Goal: Information Seeking & Learning: Learn about a topic

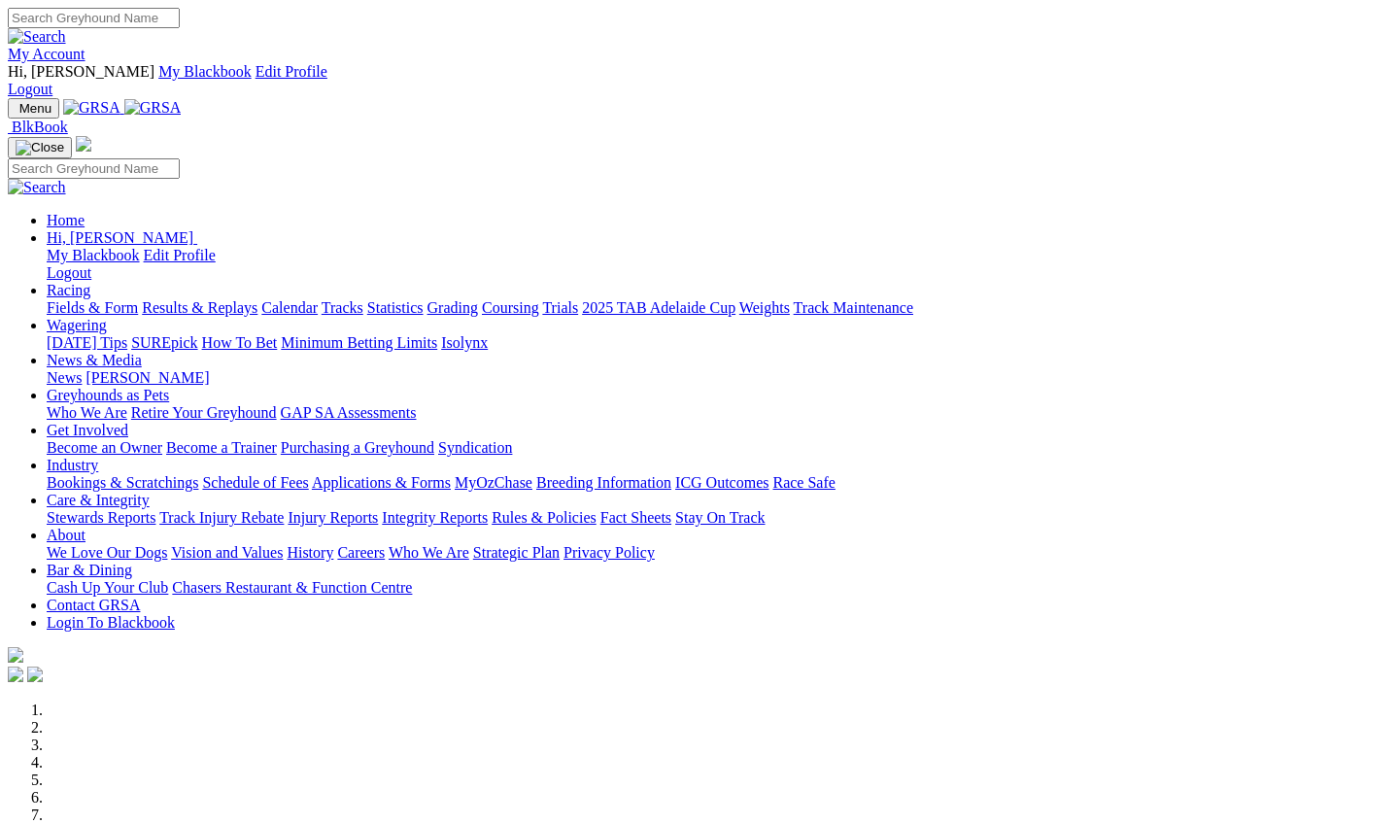
click at [249, 299] on link "Results & Replays" at bounding box center [200, 307] width 116 height 17
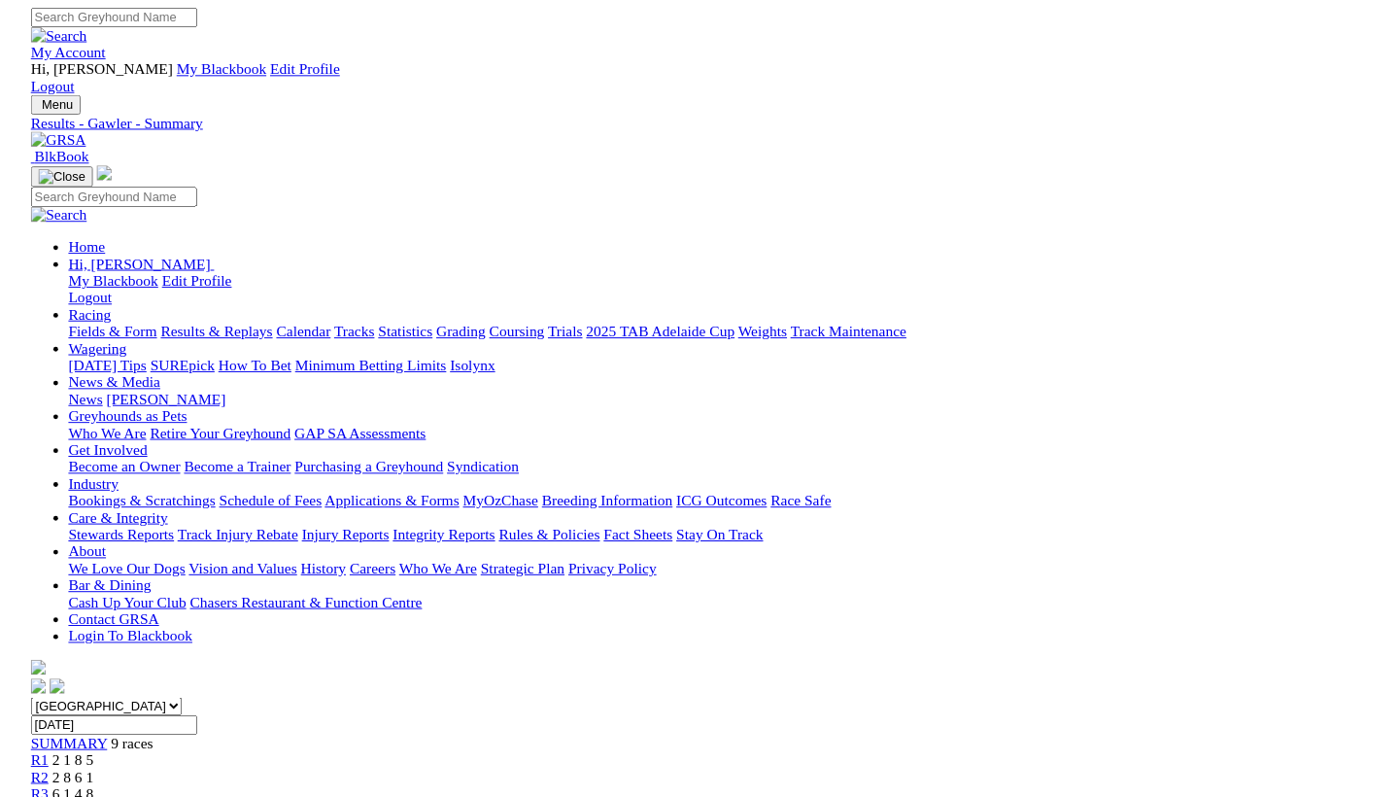
scroll to position [0, 47]
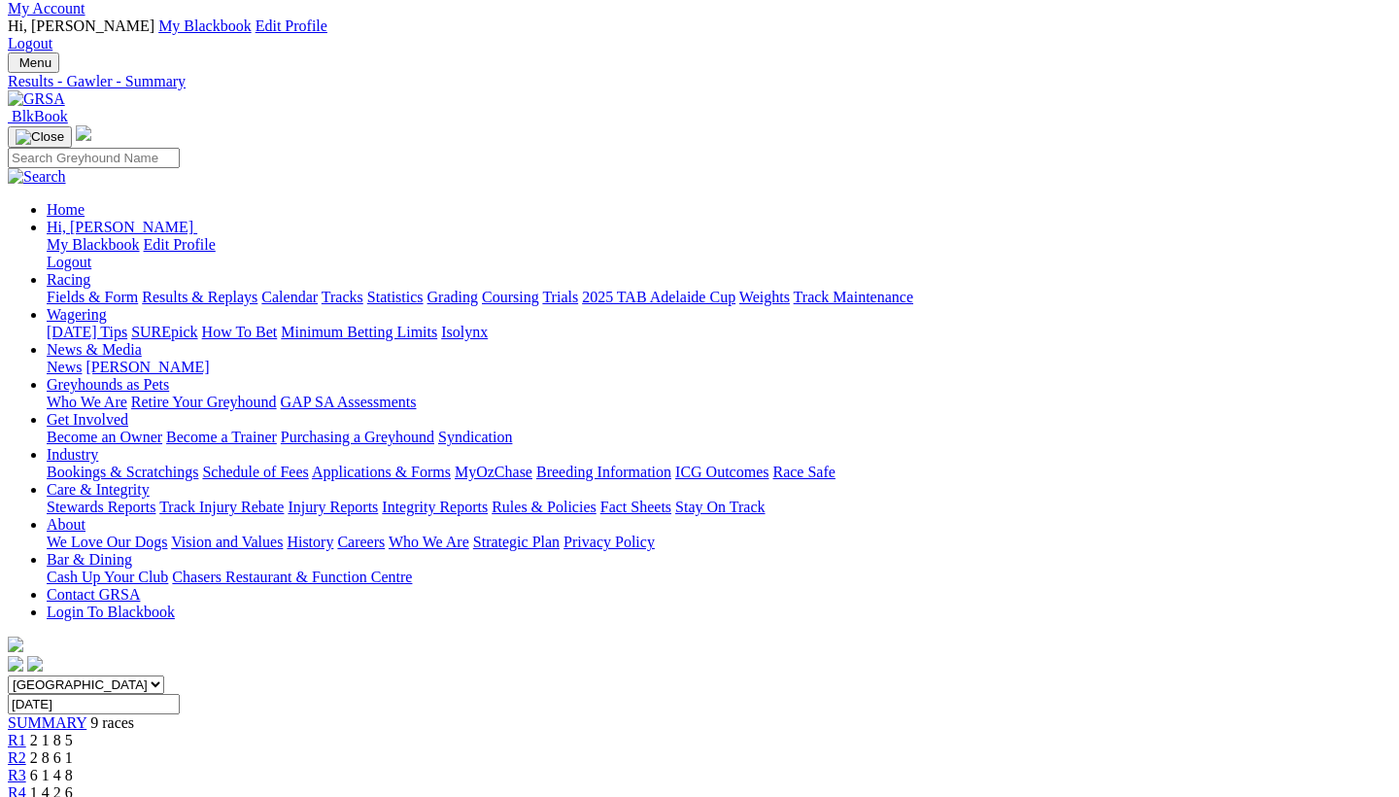
scroll to position [46, 0]
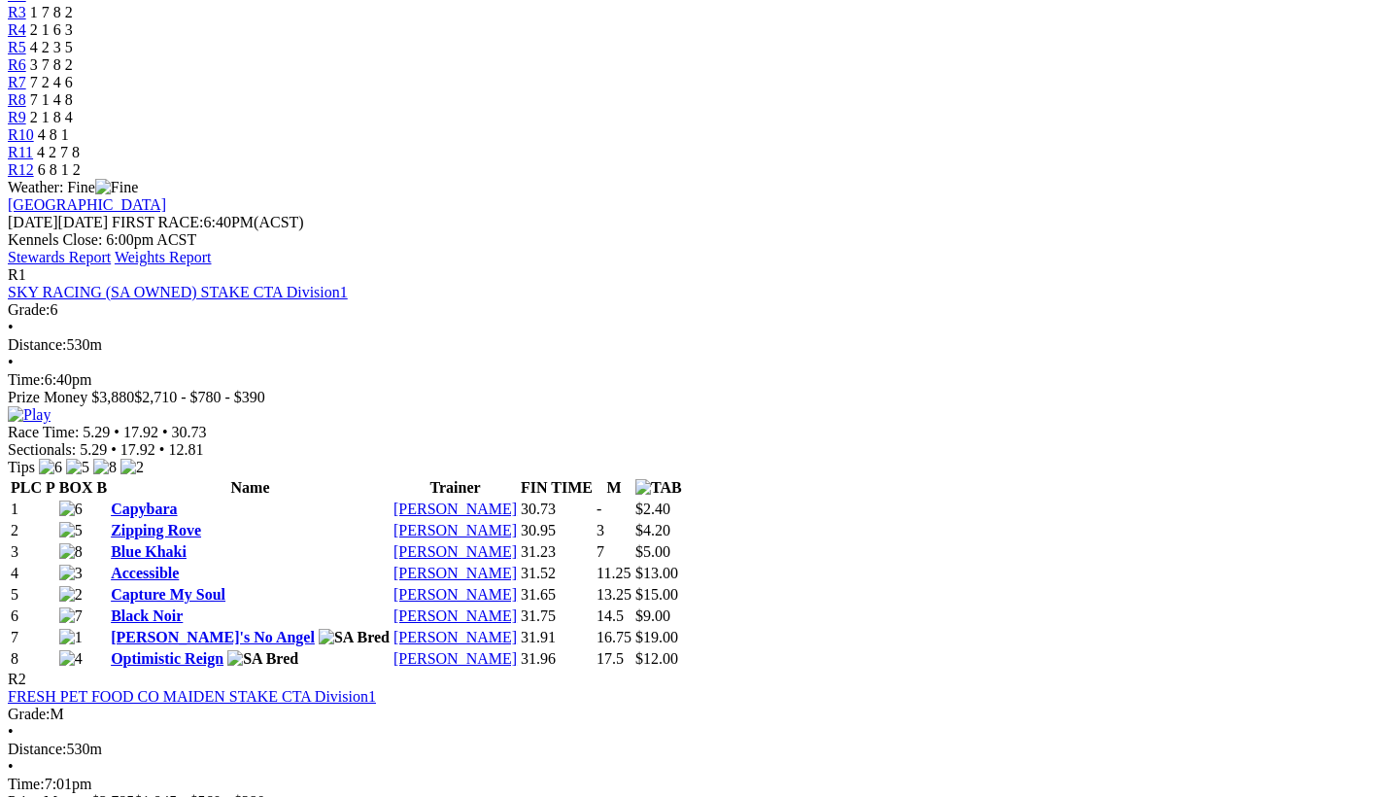
scroll to position [832, 0]
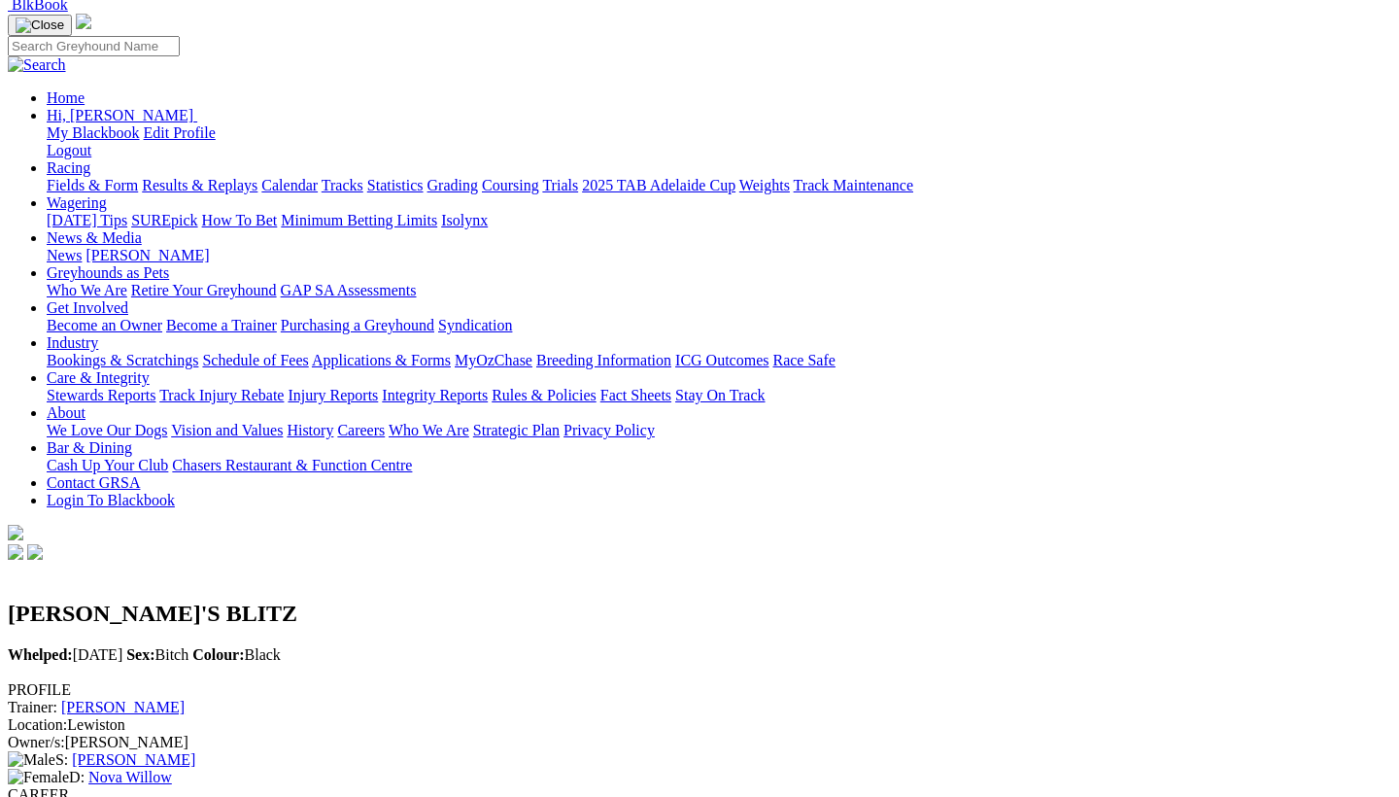
scroll to position [158, 0]
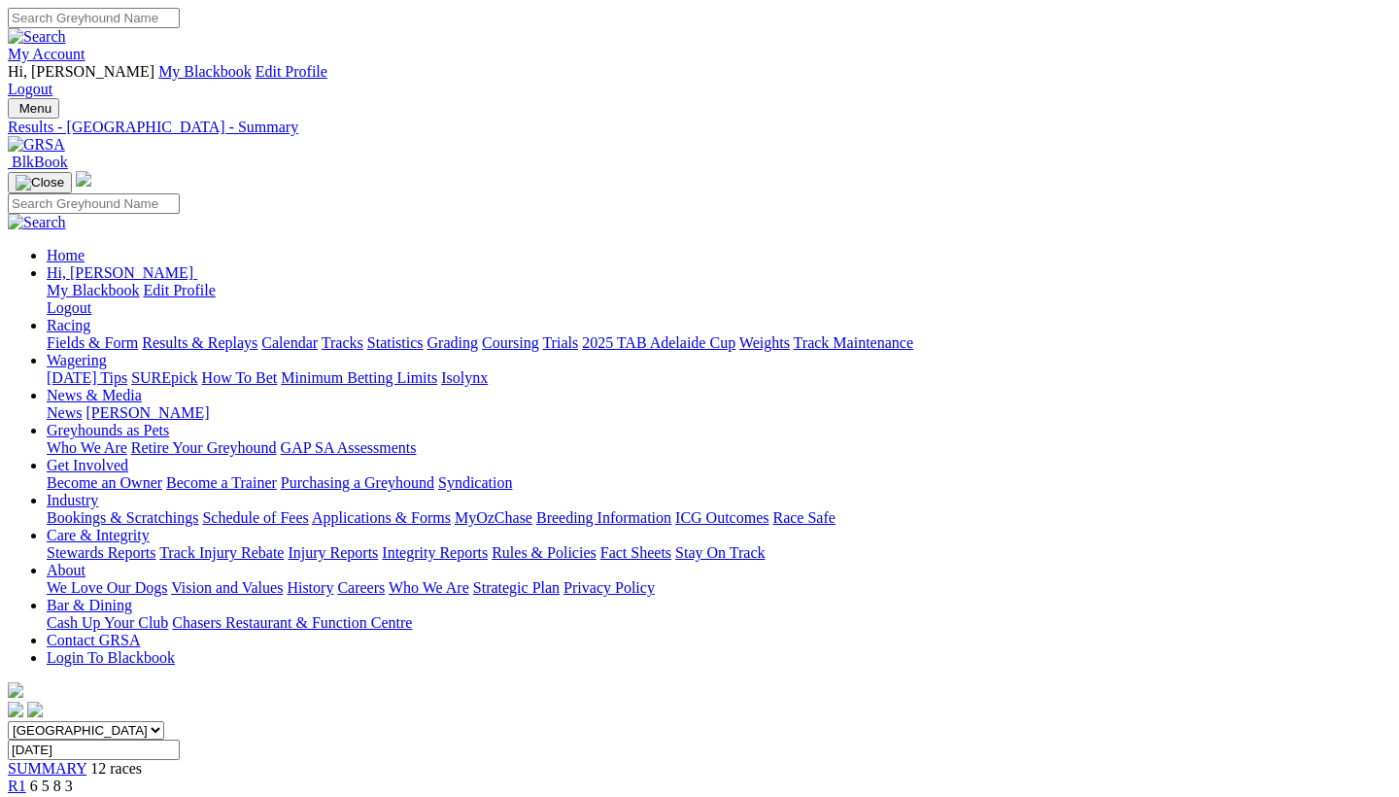
scroll to position [0, 1]
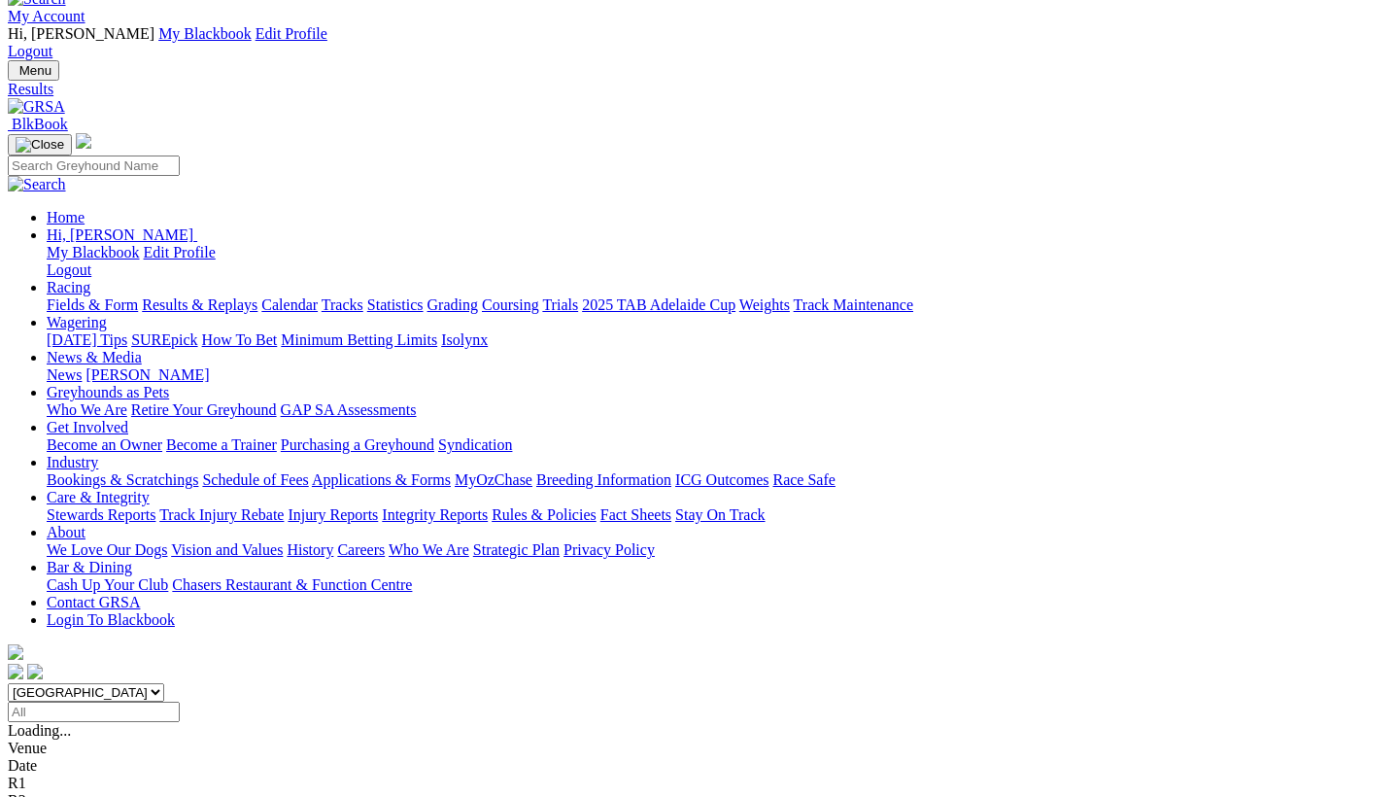
scroll to position [40, 2]
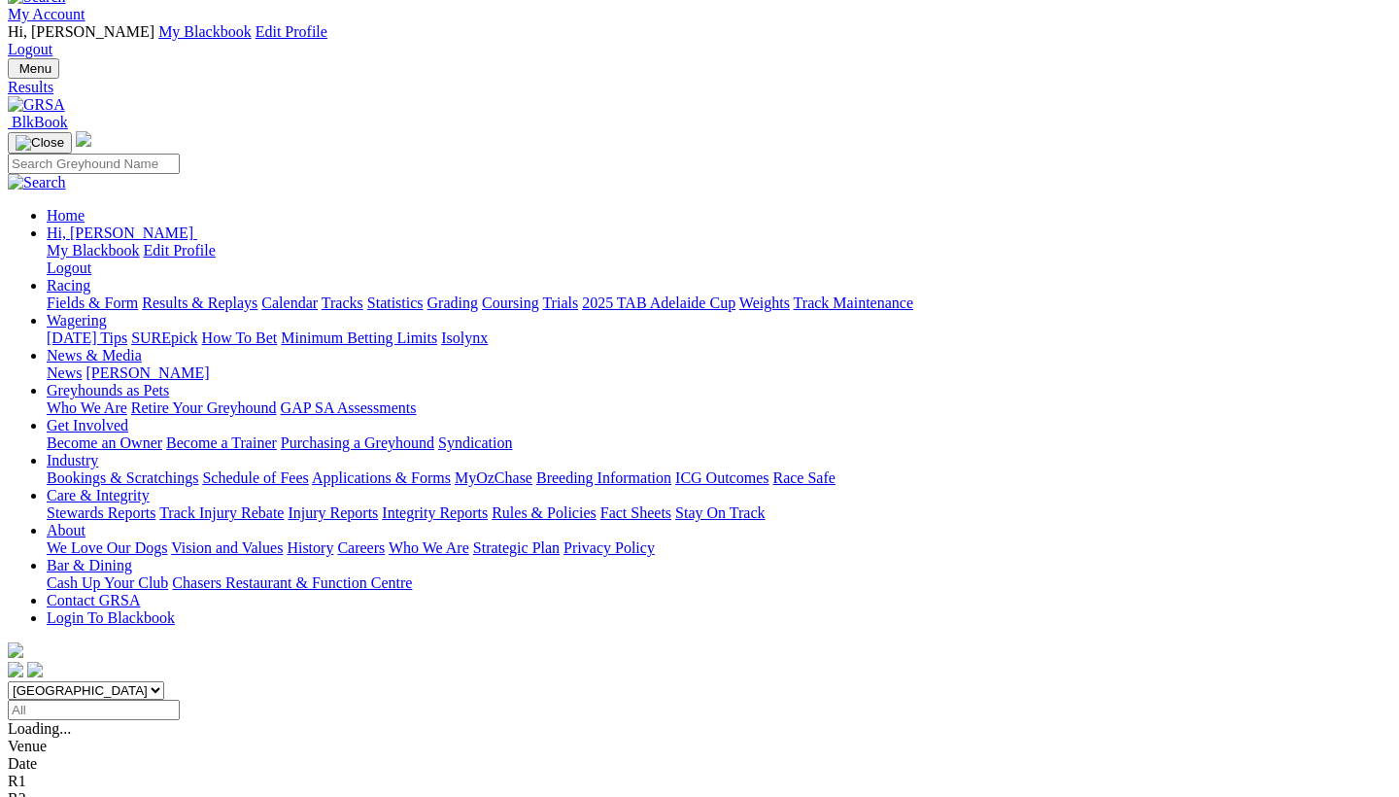
click at [57, 294] on link "Fields & Form" at bounding box center [92, 302] width 91 height 17
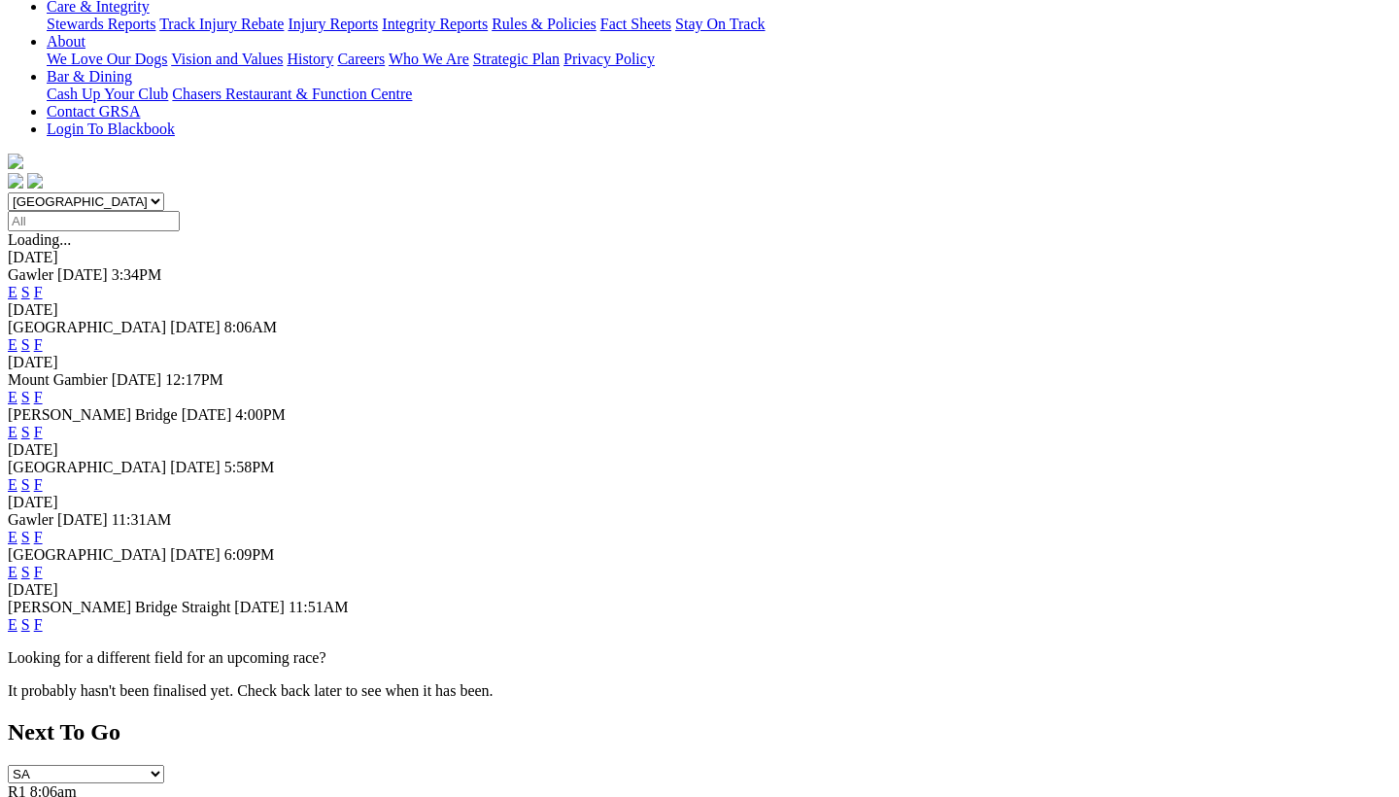
scroll to position [530, 0]
click at [43, 615] on link "F" at bounding box center [38, 623] width 9 height 17
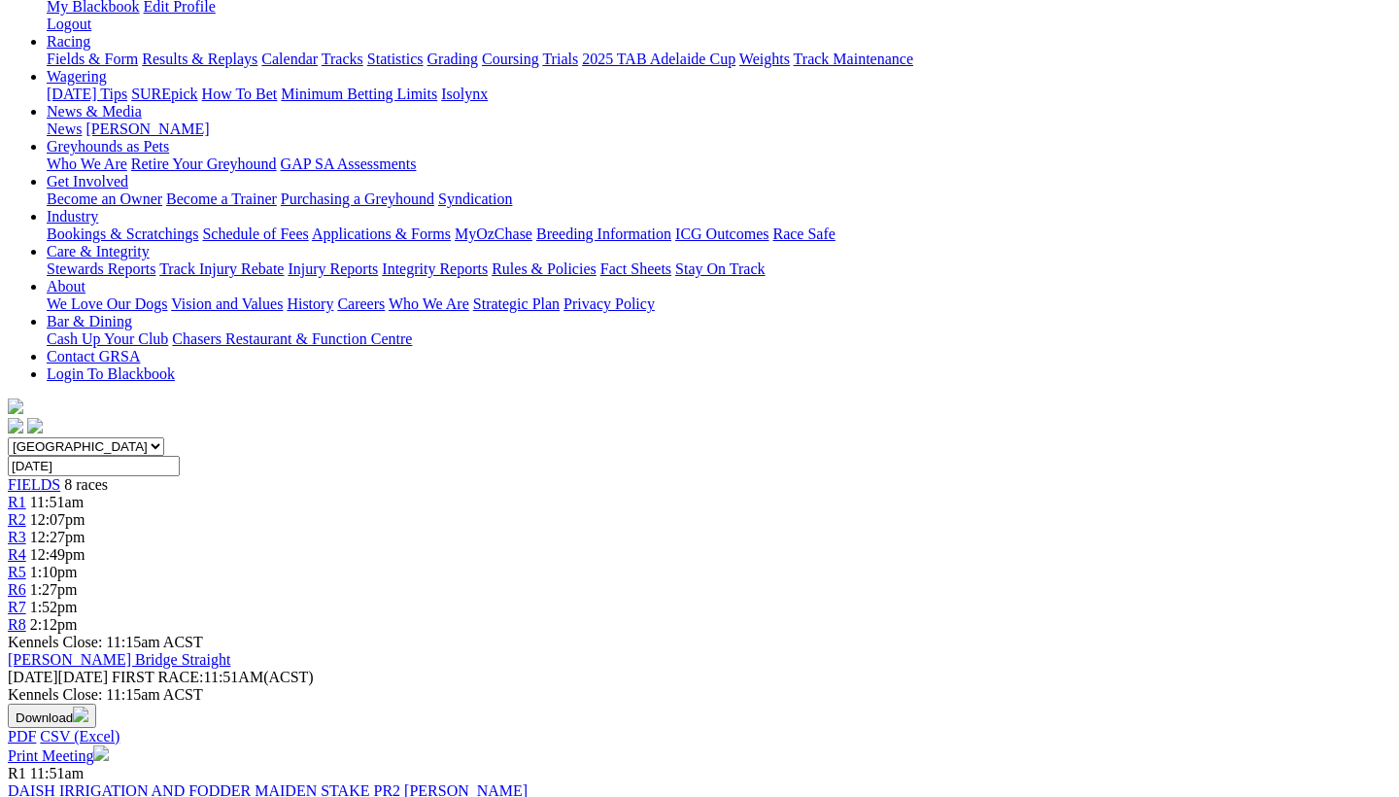
scroll to position [280, 3]
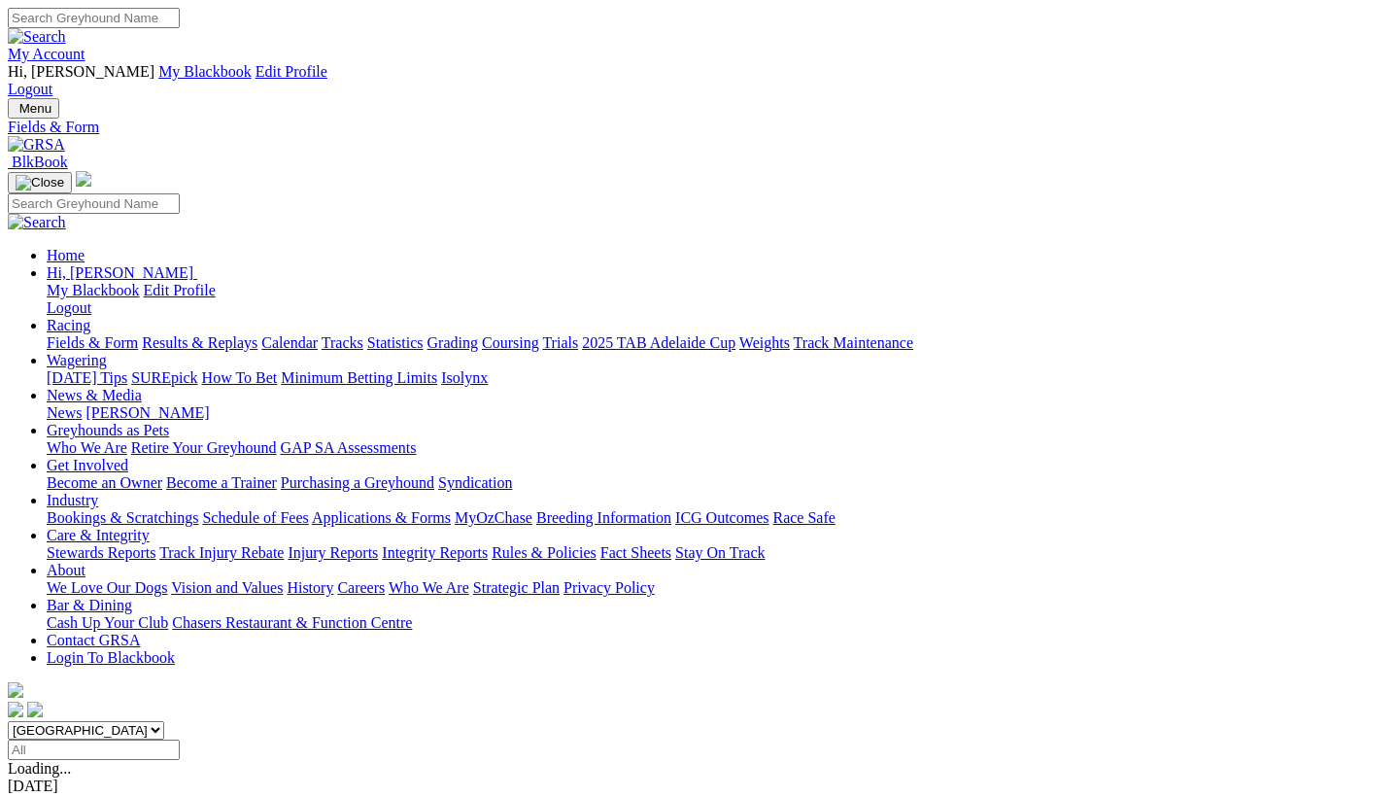
scroll to position [530, 0]
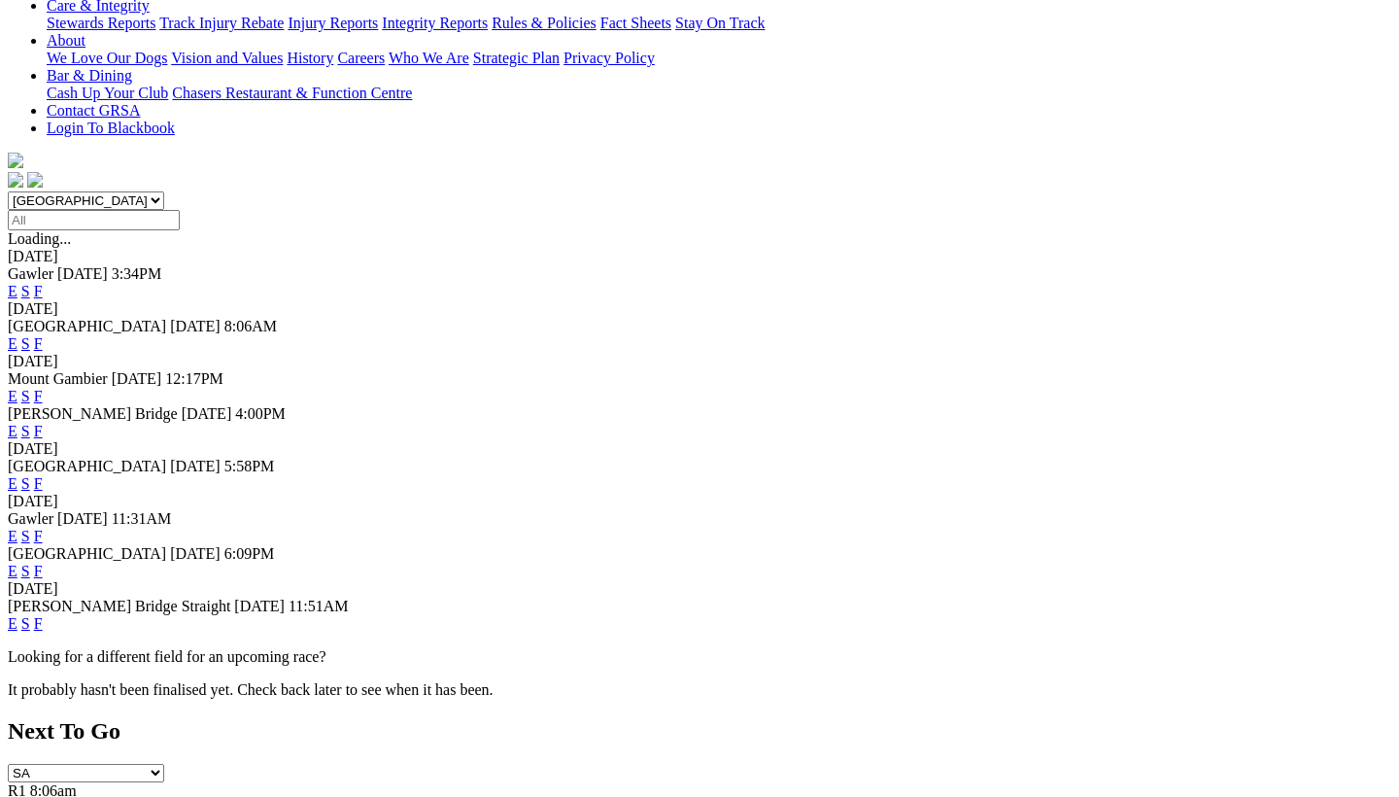
click at [43, 563] on link "F" at bounding box center [38, 571] width 9 height 17
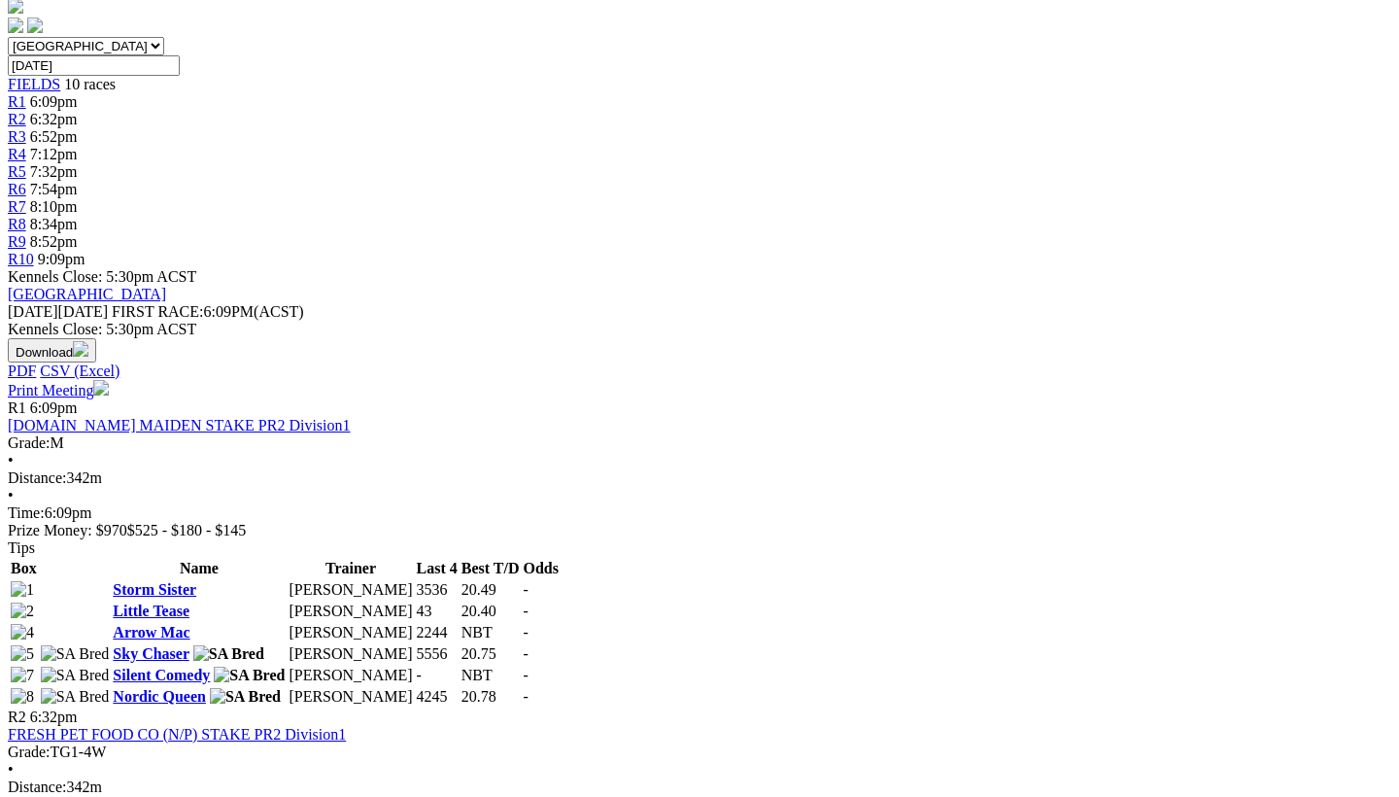
scroll to position [671, 12]
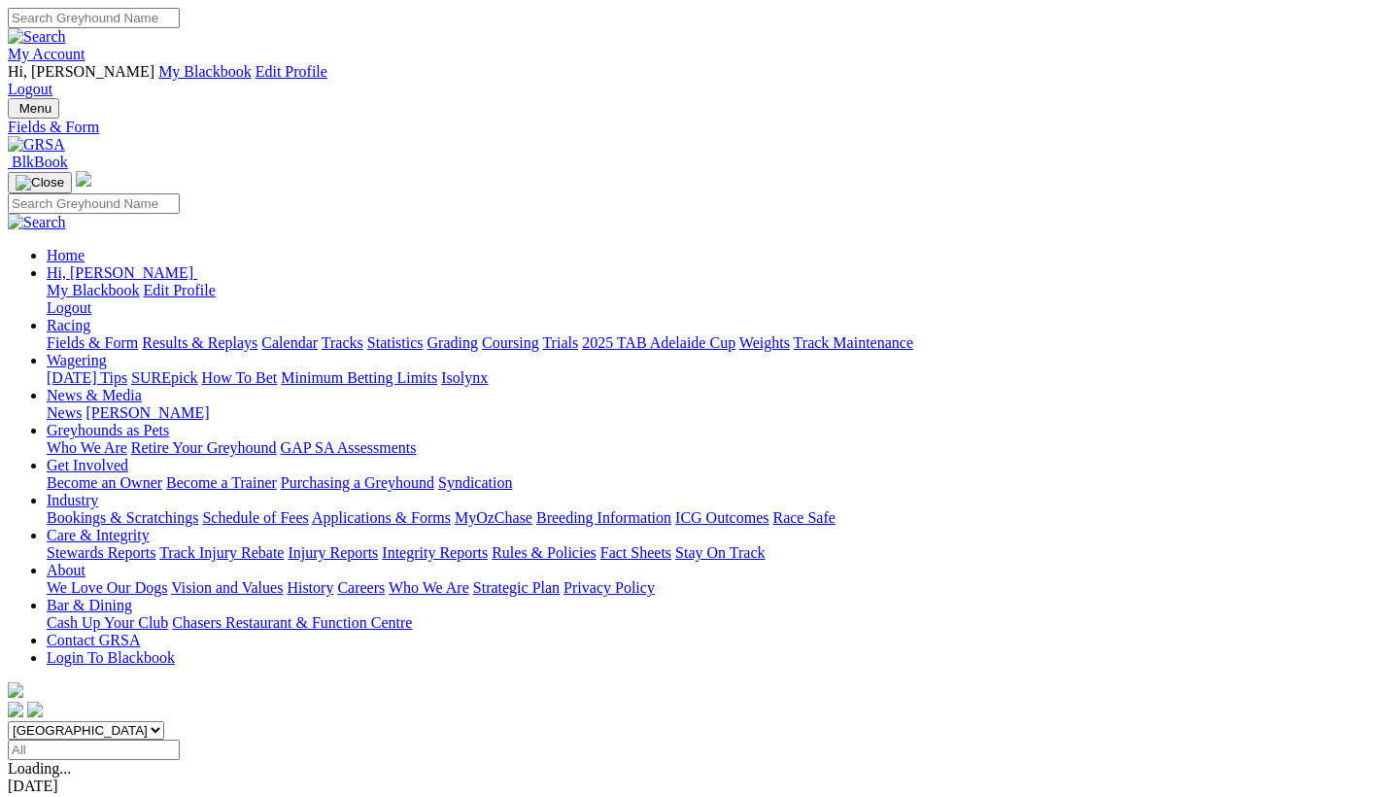
scroll to position [530, 0]
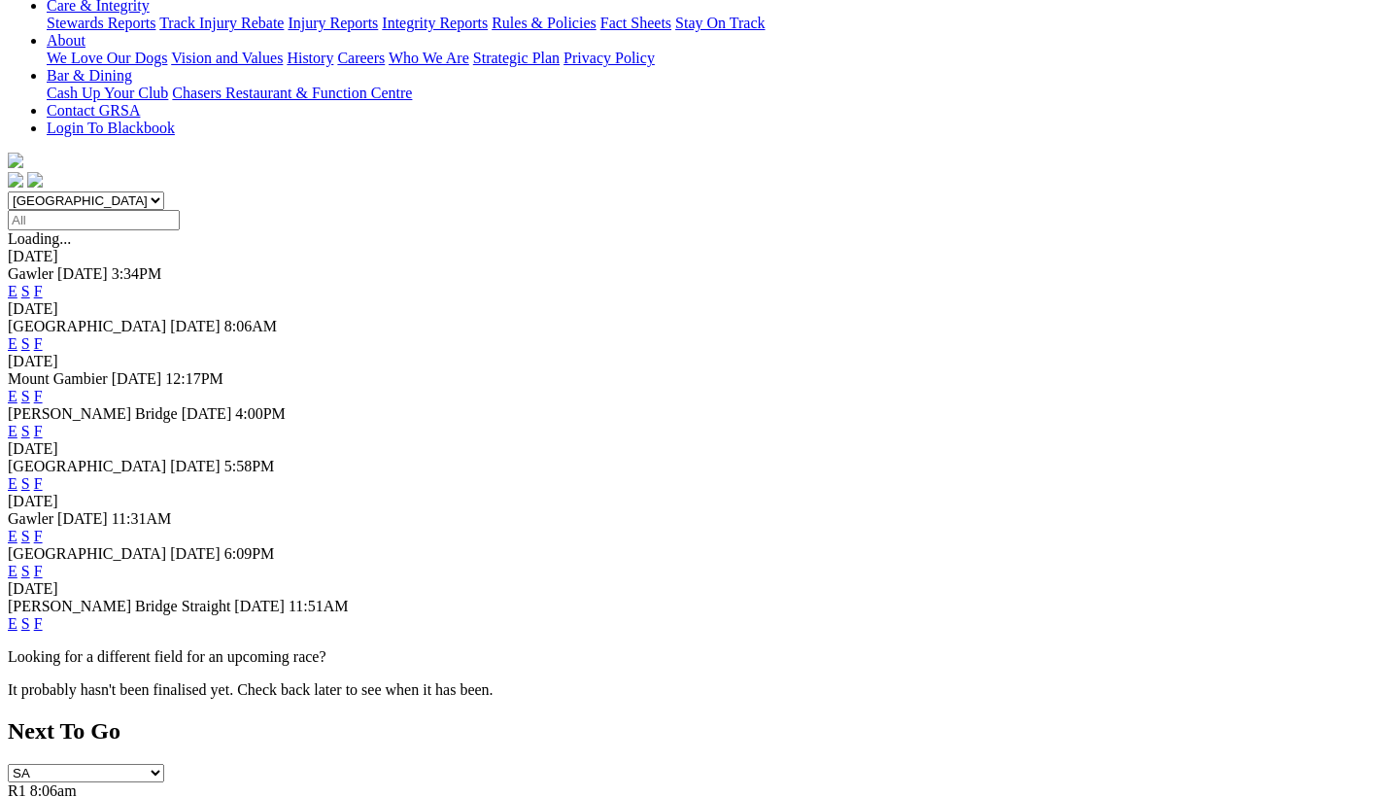
click at [43, 528] on link "F" at bounding box center [38, 536] width 9 height 17
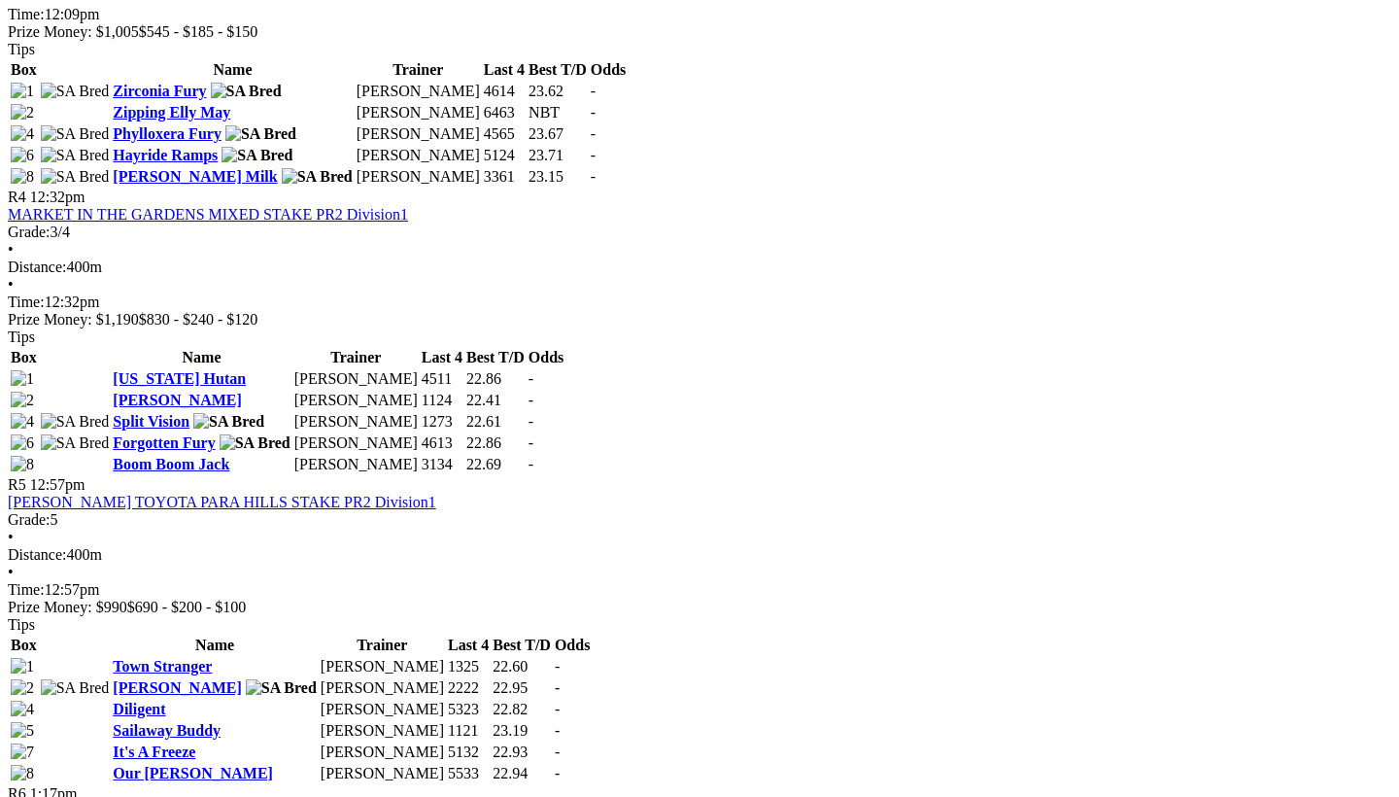
scroll to position [1721, 7]
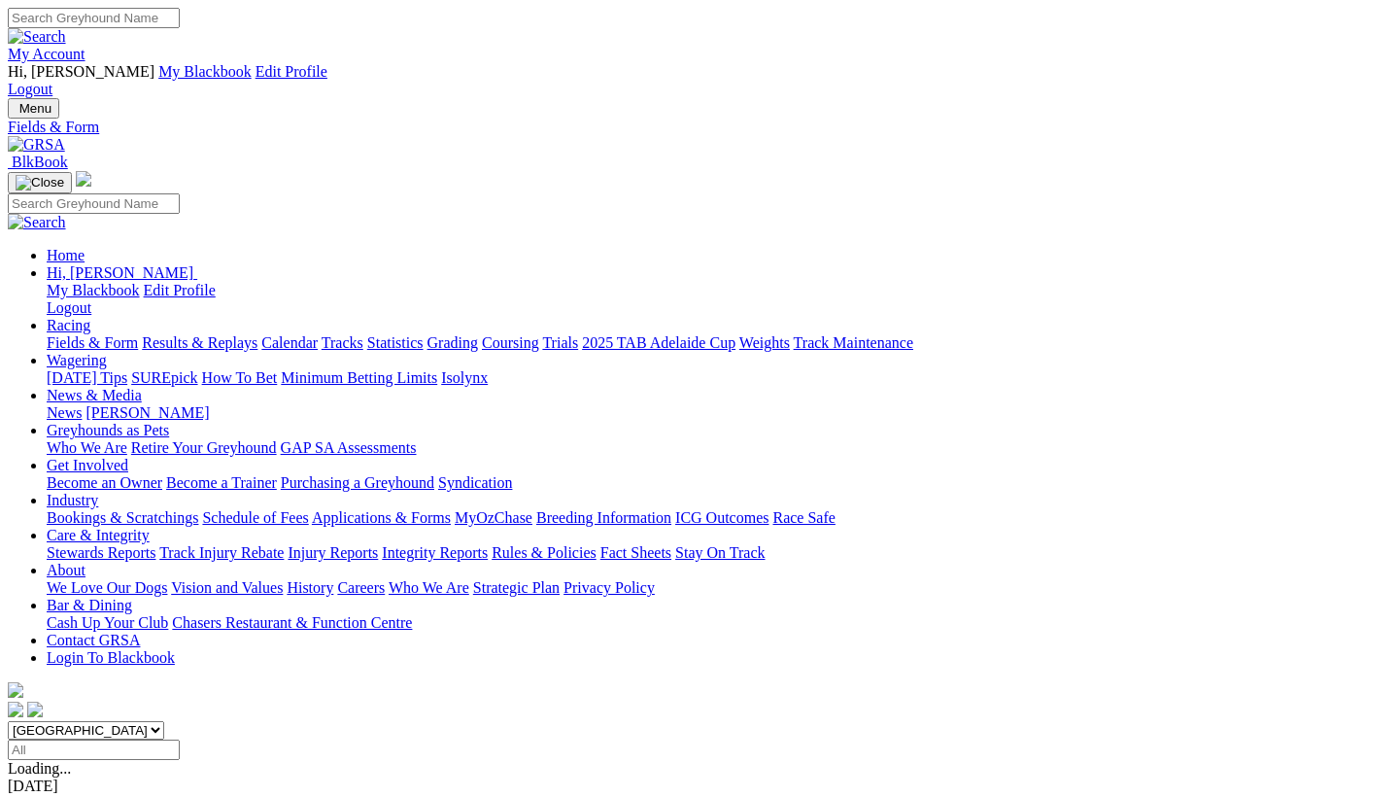
scroll to position [530, 0]
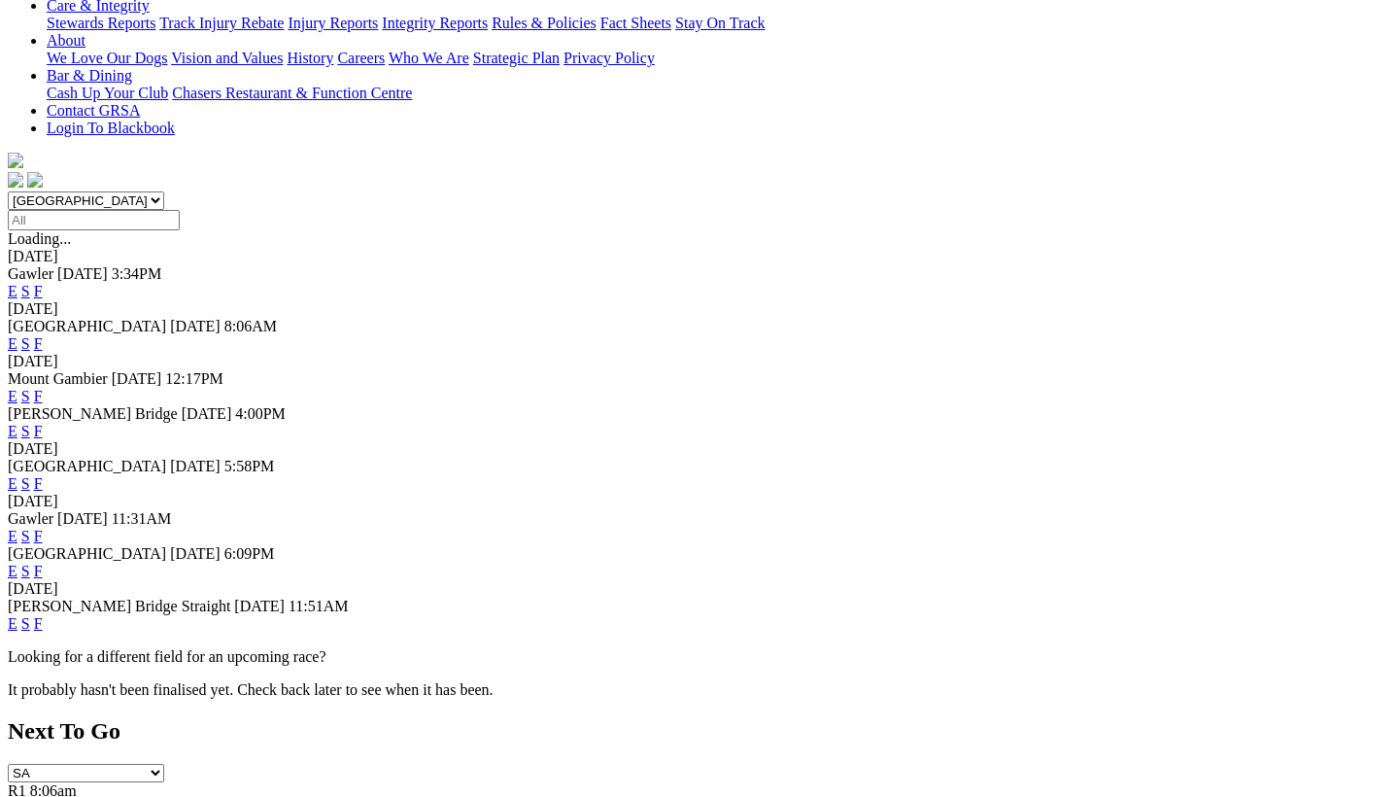
click at [43, 475] on link "F" at bounding box center [38, 483] width 9 height 17
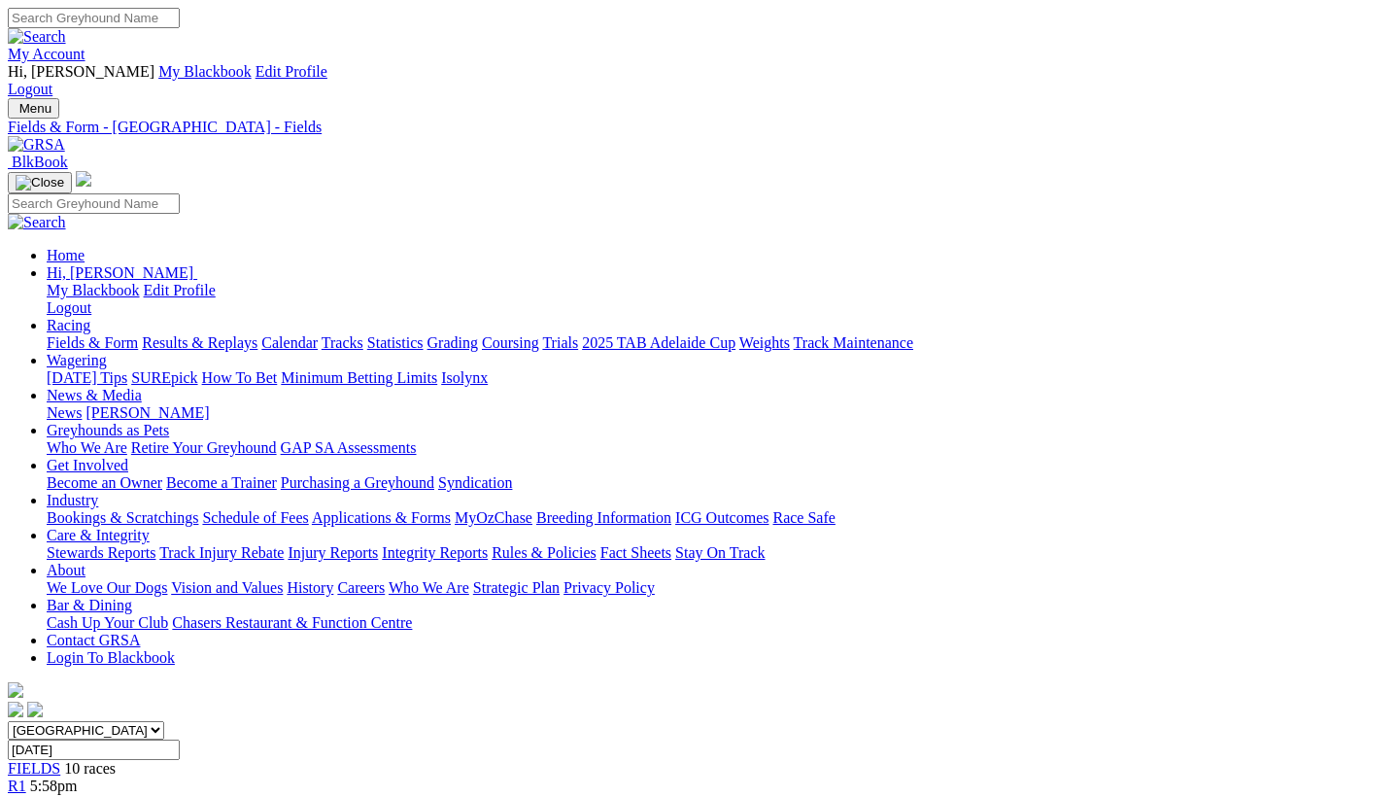
click at [142, 387] on link "News & Media" at bounding box center [94, 395] width 95 height 17
click at [209, 404] on link "[PERSON_NAME]" at bounding box center [147, 412] width 123 height 17
